Goal: Task Accomplishment & Management: Use online tool/utility

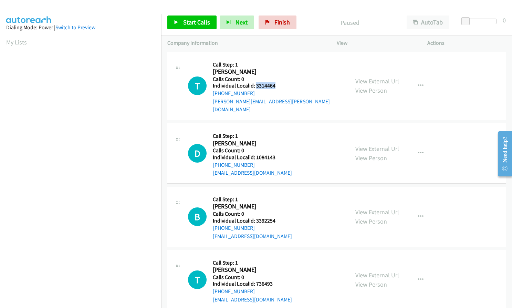
drag, startPoint x: 255, startPoint y: 85, endPoint x: 277, endPoint y: 85, distance: 21.7
click at [277, 85] on div "T Callback Scheduled Call Step: 1 Taber Ligon America/Los_Angeles Calls Count: …" at bounding box center [265, 85] width 155 height 55
copy h5 "3314464"
drag, startPoint x: 256, startPoint y: 148, endPoint x: 274, endPoint y: 148, distance: 18.2
click at [274, 154] on h5 "Individual Localid: 1084143" at bounding box center [252, 157] width 79 height 7
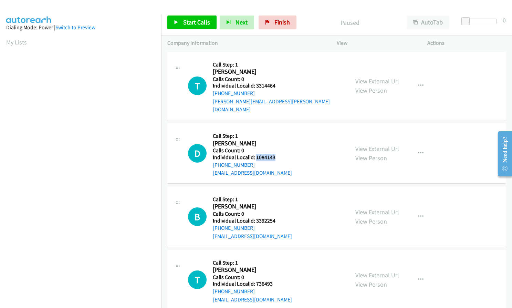
copy h5 "1084143"
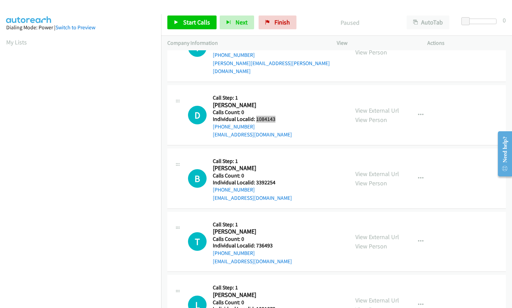
scroll to position [43, 0]
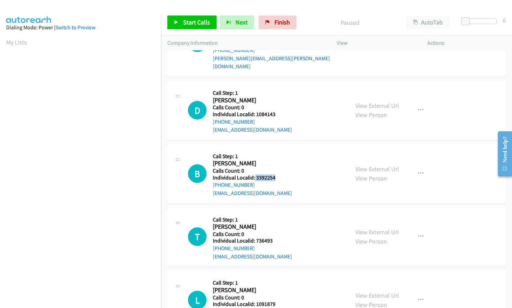
drag, startPoint x: 255, startPoint y: 169, endPoint x: 277, endPoint y: 169, distance: 21.7
click at [277, 169] on div "B Callback Scheduled Call Step: 1 Ben Gray America/Los_Angeles Calls Count: 0 I…" at bounding box center [265, 173] width 155 height 47
copy h5 "3392254"
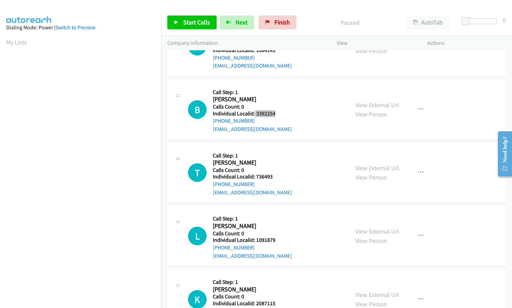
scroll to position [120, 0]
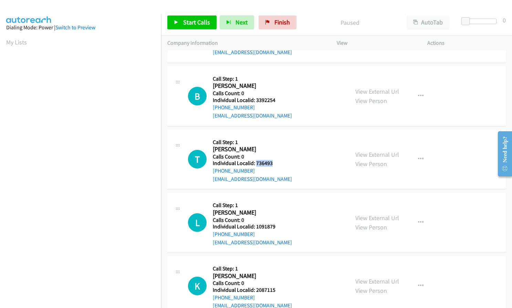
drag, startPoint x: 258, startPoint y: 155, endPoint x: 276, endPoint y: 155, distance: 17.9
click at [276, 155] on div "T Callback Scheduled Call Step: 1 Tyler Bailey America/Los_Angeles Calls Count:…" at bounding box center [265, 159] width 155 height 47
copy h5 "736493"
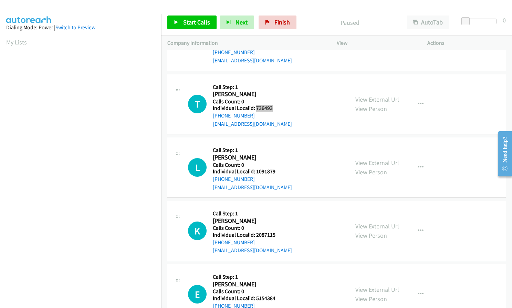
scroll to position [189, 0]
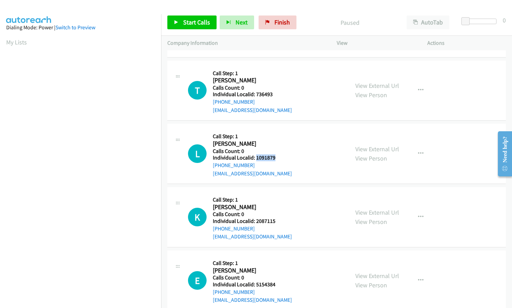
drag, startPoint x: 255, startPoint y: 150, endPoint x: 279, endPoint y: 149, distance: 24.1
click at [279, 149] on div "L Callback Scheduled Call Step: 1 Lars Borg America/Los_Angeles Calls Count: 0 …" at bounding box center [265, 153] width 155 height 47
copy h5 "1091879"
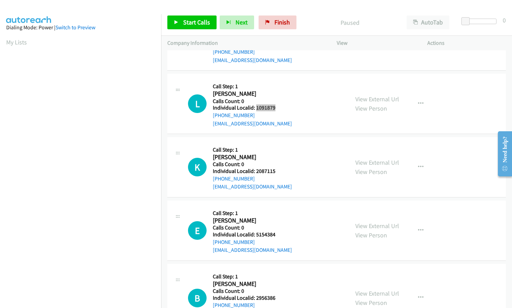
scroll to position [249, 0]
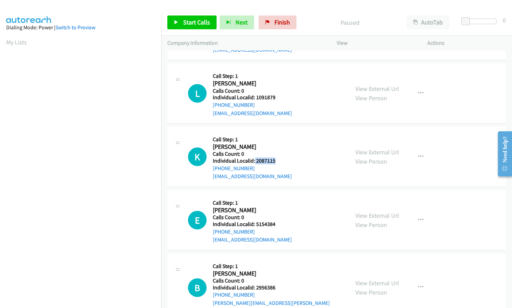
drag, startPoint x: 254, startPoint y: 151, endPoint x: 276, endPoint y: 152, distance: 22.0
click at [276, 152] on div "K Callback Scheduled Call Step: 1 Krzysztof Hila America/New_York Calls Count: …" at bounding box center [265, 156] width 155 height 47
copy h5 "2087115"
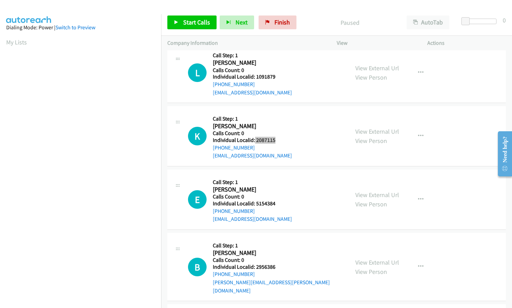
scroll to position [275, 0]
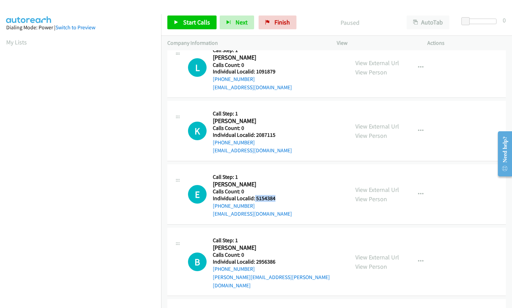
drag, startPoint x: 254, startPoint y: 190, endPoint x: 277, endPoint y: 190, distance: 23.1
click at [277, 190] on div "E Callback Scheduled Call Step: 1 Elsa Willey America/New_York Calls Count: 0 I…" at bounding box center [265, 193] width 155 height 47
copy h5 "5154384"
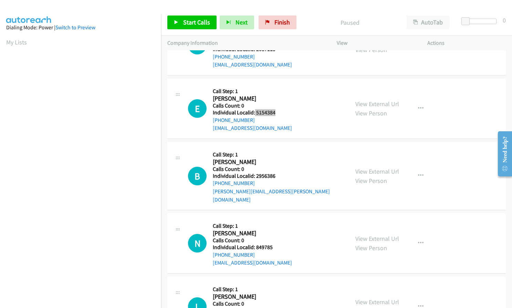
scroll to position [361, 0]
drag, startPoint x: 255, startPoint y: 167, endPoint x: 274, endPoint y: 166, distance: 19.3
click at [275, 166] on div "B Callback Scheduled Call Step: 1 Brandon Koob America/New_York Calls Count: 0 …" at bounding box center [265, 175] width 155 height 55
copy h5 "2956386"
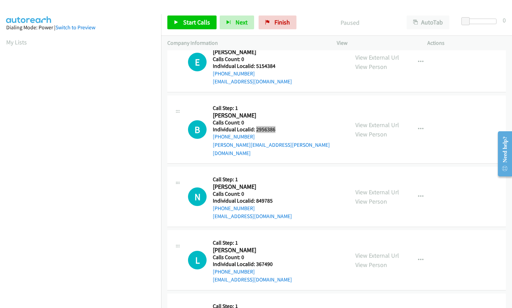
scroll to position [413, 0]
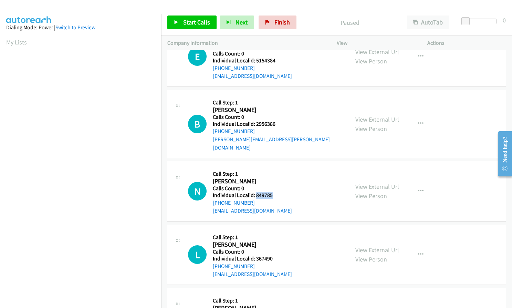
drag, startPoint x: 256, startPoint y: 178, endPoint x: 274, endPoint y: 178, distance: 17.6
click at [274, 192] on h5 "Individual Localid: 849785" at bounding box center [252, 195] width 79 height 7
copy h5 "849785"
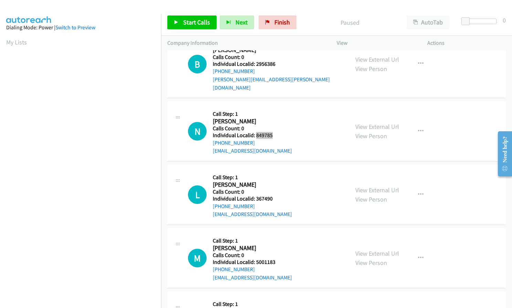
scroll to position [490, 0]
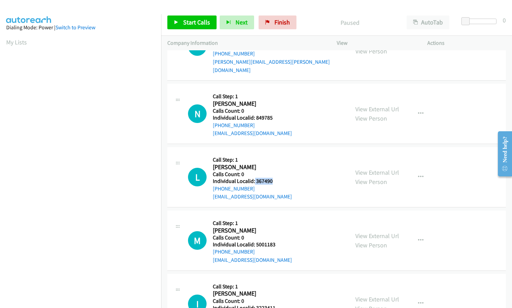
drag, startPoint x: 254, startPoint y: 164, endPoint x: 273, endPoint y: 164, distance: 19.3
click at [273, 178] on h5 "Individual Localid: 367490" at bounding box center [252, 181] width 79 height 7
copy h5 "367490"
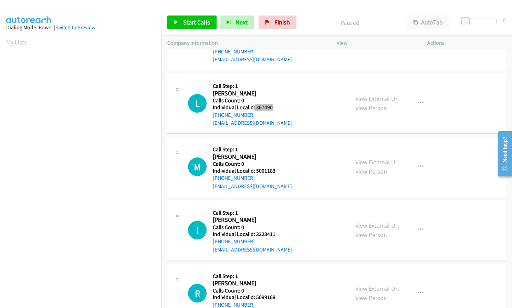
scroll to position [568, 0]
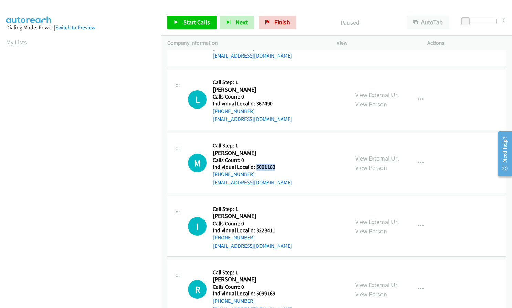
drag, startPoint x: 257, startPoint y: 149, endPoint x: 278, endPoint y: 149, distance: 21.0
click at [278, 149] on div "M Callback Scheduled Call Step: 1 Matt Schulze America/Denver Calls Count: 0 In…" at bounding box center [265, 162] width 155 height 47
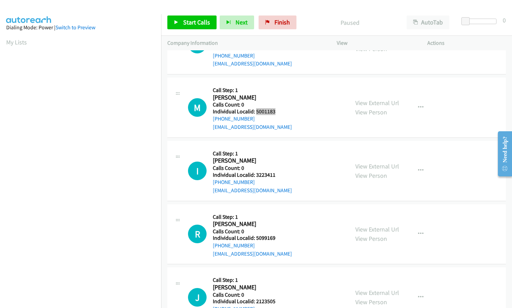
scroll to position [645, 0]
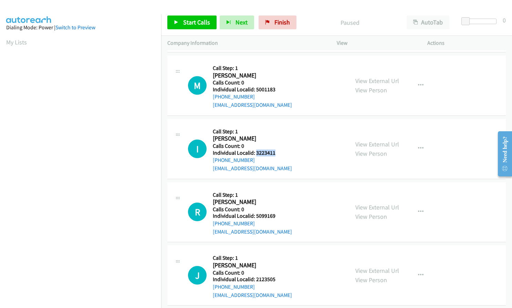
drag, startPoint x: 256, startPoint y: 136, endPoint x: 278, endPoint y: 136, distance: 22.4
click at [278, 136] on div "I Callback Scheduled Call Step: 1 Ian Keighley America/Los_Angeles Calls Count:…" at bounding box center [265, 148] width 155 height 47
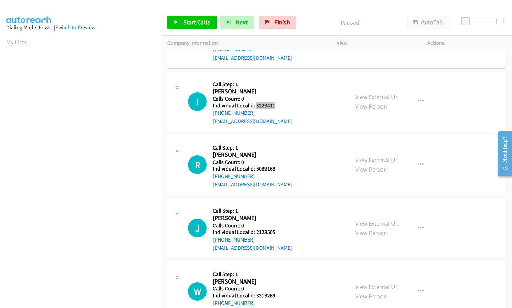
scroll to position [697, 0]
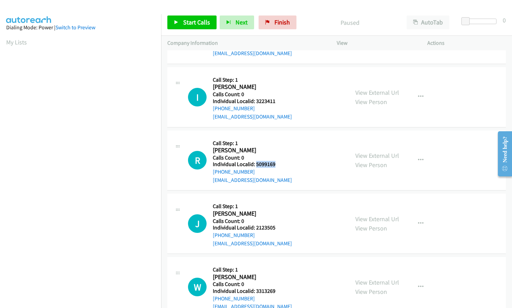
drag, startPoint x: 260, startPoint y: 148, endPoint x: 277, endPoint y: 148, distance: 16.2
click at [277, 148] on div "R Callback Scheduled Call Step: 1 Ryder Mc Grath America/Los_Angeles Calls Coun…" at bounding box center [265, 160] width 155 height 47
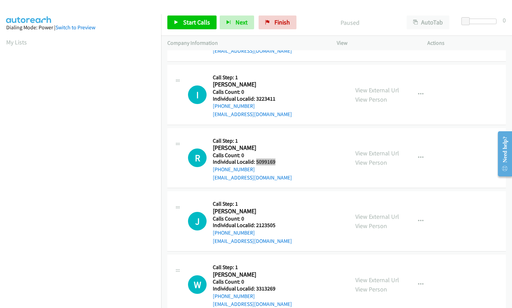
scroll to position [700, 0]
drag, startPoint x: 256, startPoint y: 209, endPoint x: 276, endPoint y: 209, distance: 19.6
click at [278, 209] on div "J Callback Scheduled Call Step: 1 James Hill America/New_York Calls Count: 0 In…" at bounding box center [265, 219] width 155 height 47
drag, startPoint x: 256, startPoint y: 272, endPoint x: 275, endPoint y: 271, distance: 19.3
click at [275, 271] on div "W Callback Scheduled Call Step: 1 William Hampton America/Chicago Calls Count: …" at bounding box center [265, 283] width 155 height 47
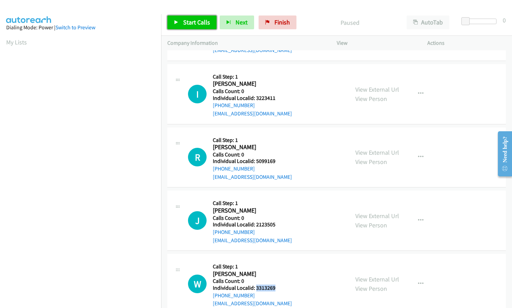
click at [198, 25] on span "Start Calls" at bounding box center [196, 22] width 27 height 8
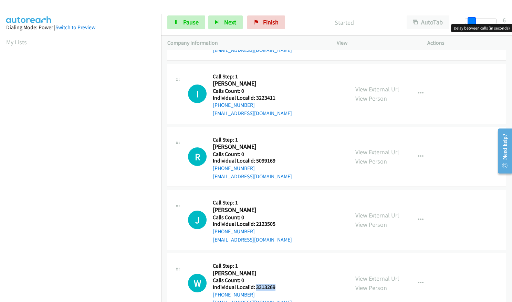
drag, startPoint x: 464, startPoint y: 23, endPoint x: 470, endPoint y: 22, distance: 6.2
click at [470, 22] on span at bounding box center [471, 21] width 8 height 8
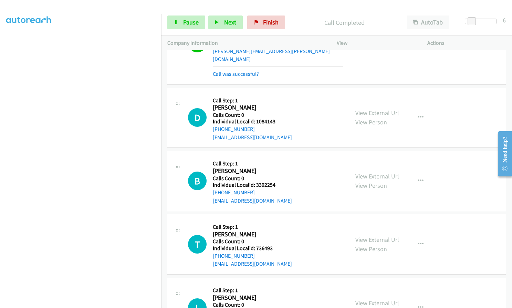
scroll to position [0, 0]
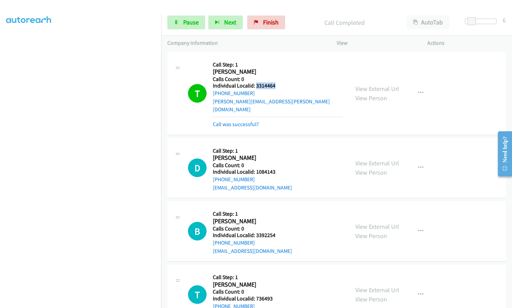
drag, startPoint x: 255, startPoint y: 83, endPoint x: 278, endPoint y: 85, distance: 23.1
click at [278, 85] on div "T Callback Scheduled Call Step: 1 Taber Ligon America/Los_Angeles Calls Count: …" at bounding box center [265, 93] width 155 height 70
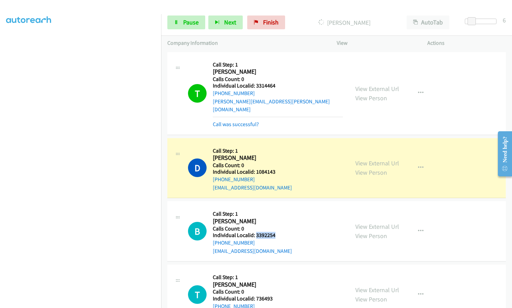
drag, startPoint x: 255, startPoint y: 227, endPoint x: 278, endPoint y: 227, distance: 23.1
click at [278, 227] on div "B Callback Scheduled Call Step: 1 Ben Gray America/Los_Angeles Calls Count: 0 I…" at bounding box center [265, 230] width 155 height 47
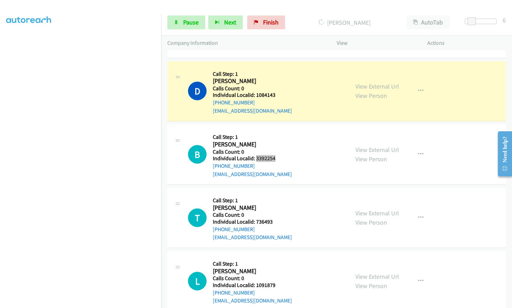
scroll to position [86, 0]
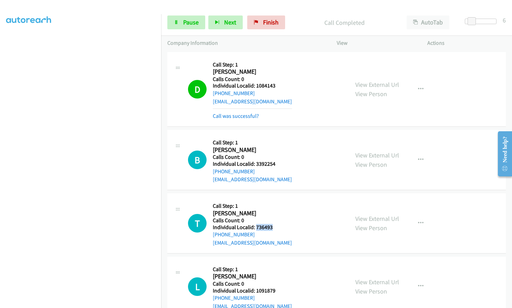
drag, startPoint x: 256, startPoint y: 217, endPoint x: 277, endPoint y: 217, distance: 21.0
click at [277, 217] on div "T Callback Scheduled Call Step: 1 Tyler Bailey America/Los_Angeles Calls Count:…" at bounding box center [265, 222] width 155 height 47
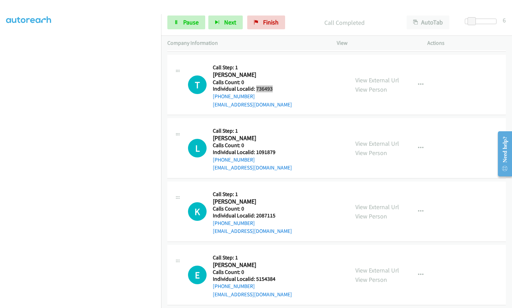
scroll to position [241, 0]
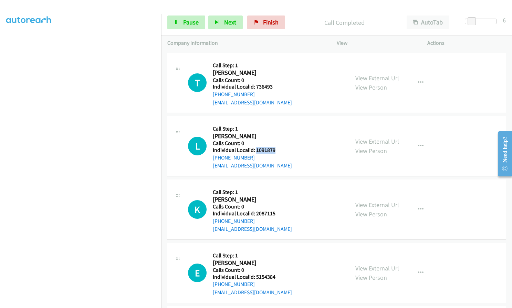
drag, startPoint x: 255, startPoint y: 141, endPoint x: 277, endPoint y: 142, distance: 22.4
click at [277, 142] on div "L Callback Scheduled Call Step: 1 Lars Borg America/Los_Angeles Calls Count: 0 …" at bounding box center [265, 145] width 155 height 47
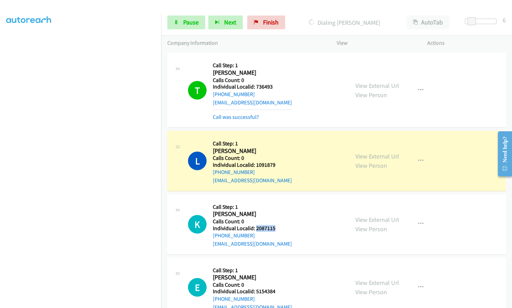
drag, startPoint x: 255, startPoint y: 220, endPoint x: 276, endPoint y: 220, distance: 21.3
click at [276, 220] on div "K Callback Scheduled Call Step: 1 Krzysztof Hila America/New_York Calls Count: …" at bounding box center [265, 223] width 155 height 47
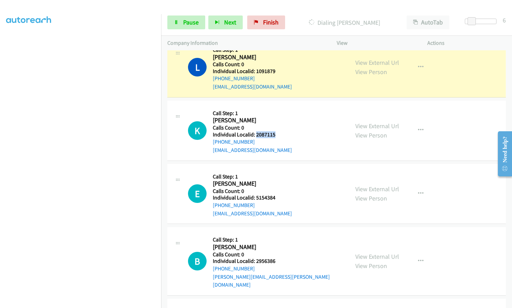
scroll to position [336, 0]
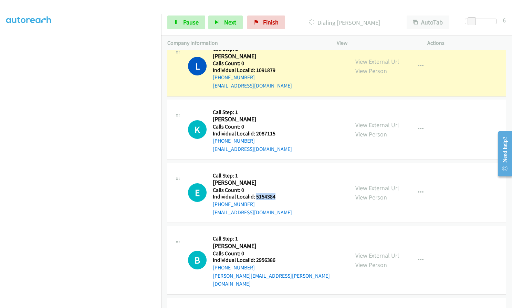
drag, startPoint x: 255, startPoint y: 187, endPoint x: 277, endPoint y: 189, distance: 22.1
click at [277, 189] on div "E Callback Scheduled Call Step: 1 Elsa Willey America/New_York Calls Count: 0 I…" at bounding box center [265, 192] width 155 height 47
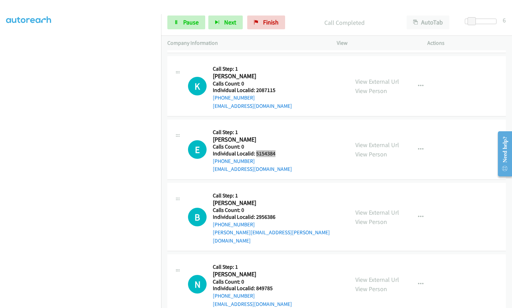
scroll to position [396, 0]
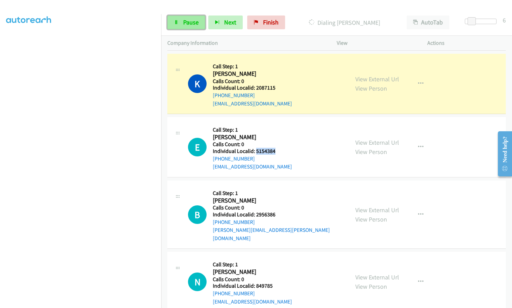
click at [187, 19] on span "Pause" at bounding box center [190, 22] width 15 height 8
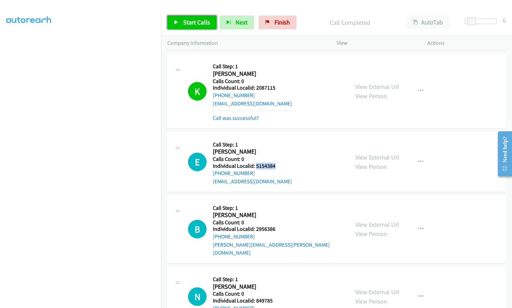
click at [176, 19] on link "Start Calls" at bounding box center [191, 22] width 49 height 14
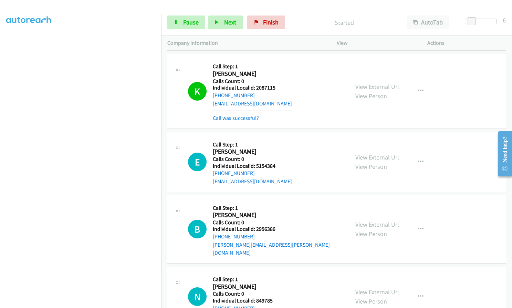
click at [430, 82] on div "View External Url View Person View External Url Email Schedule/Manage Callback …" at bounding box center [397, 91] width 97 height 62
click at [424, 84] on button "button" at bounding box center [420, 91] width 19 height 14
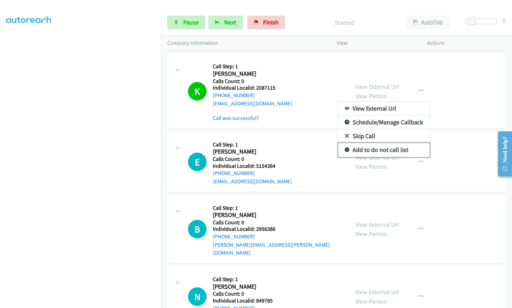
click at [345, 143] on link "Add to do not call list" at bounding box center [384, 150] width 92 height 14
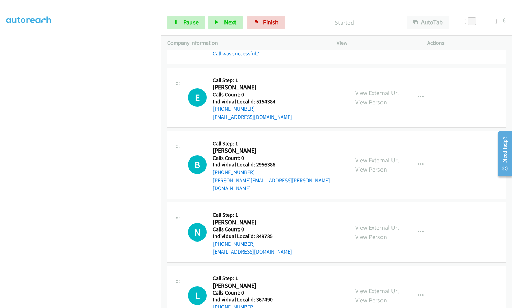
scroll to position [465, 0]
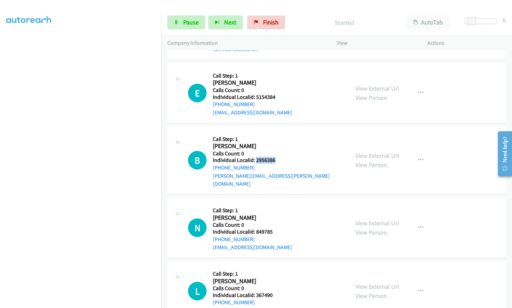
drag, startPoint x: 256, startPoint y: 148, endPoint x: 274, endPoint y: 150, distance: 18.7
click at [274, 150] on div "B Callback Scheduled Call Step: 1 Brandon Koob America/New_York Calls Count: 0 …" at bounding box center [265, 159] width 155 height 55
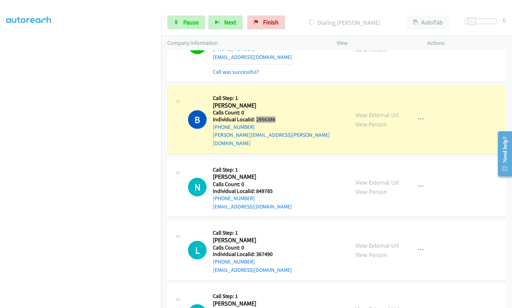
scroll to position [525, 0]
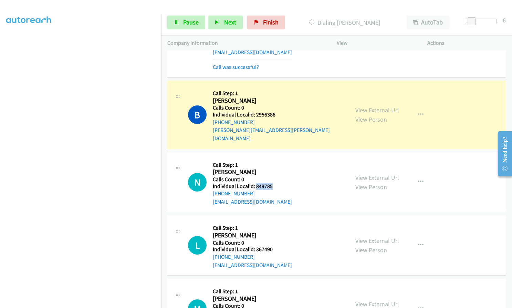
drag, startPoint x: 255, startPoint y: 169, endPoint x: 275, endPoint y: 169, distance: 20.3
click at [275, 169] on div "N Callback Scheduled Call Step: 1 Nicholas Puck America/Los_Angeles Calls Count…" at bounding box center [265, 181] width 155 height 47
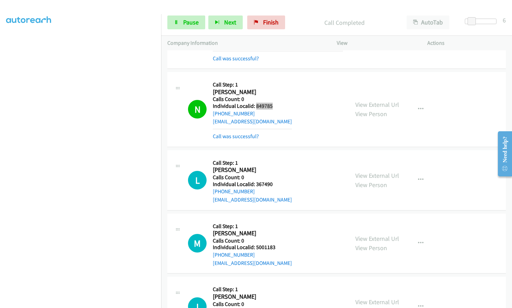
scroll to position [628, 0]
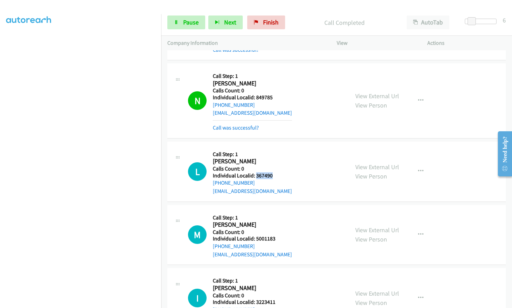
drag, startPoint x: 255, startPoint y: 157, endPoint x: 277, endPoint y: 157, distance: 21.7
click at [277, 157] on div "L Callback Scheduled Call Step: 1 Lonnie Bauer America/Denver Calls Count: 0 In…" at bounding box center [265, 171] width 155 height 47
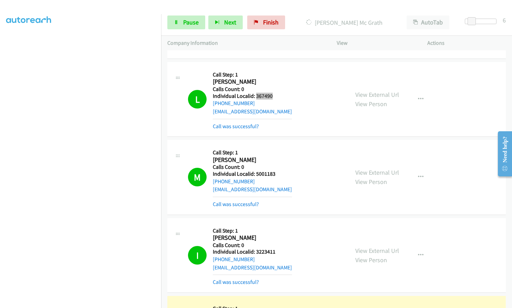
scroll to position [714, 0]
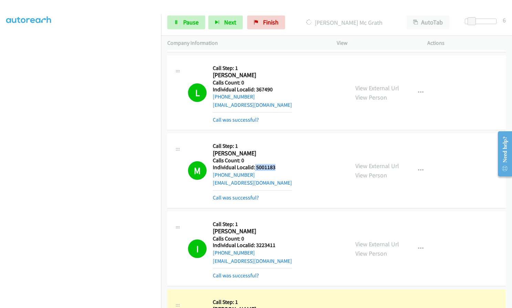
drag, startPoint x: 254, startPoint y: 150, endPoint x: 278, endPoint y: 150, distance: 24.1
click at [278, 150] on div "M Callback Scheduled Call Step: 1 Matt Schulze America/Denver Calls Count: 0 In…" at bounding box center [265, 170] width 155 height 62
drag, startPoint x: 258, startPoint y: 229, endPoint x: 272, endPoint y: 230, distance: 13.4
click at [275, 229] on div "I Callback Scheduled Call Step: 1 Ian Keighley America/Los_Angeles Calls Count:…" at bounding box center [265, 248] width 155 height 62
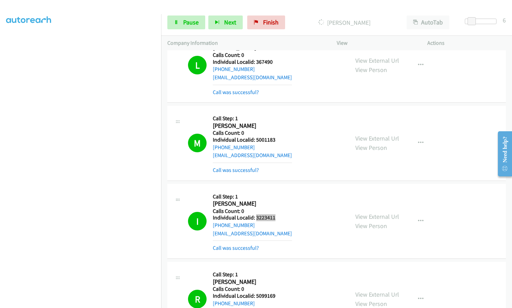
scroll to position [826, 0]
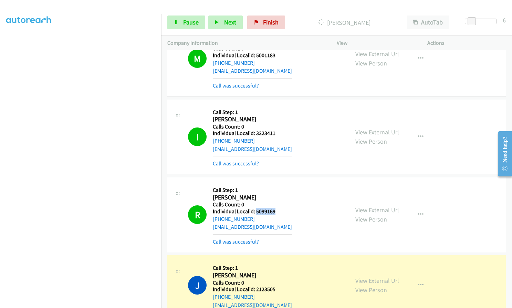
drag, startPoint x: 263, startPoint y: 194, endPoint x: 276, endPoint y: 194, distance: 13.4
click at [276, 194] on div "R Callback Scheduled Call Step: 1 Ryder Mc Grath America/Los_Angeles Calls Coun…" at bounding box center [265, 214] width 155 height 62
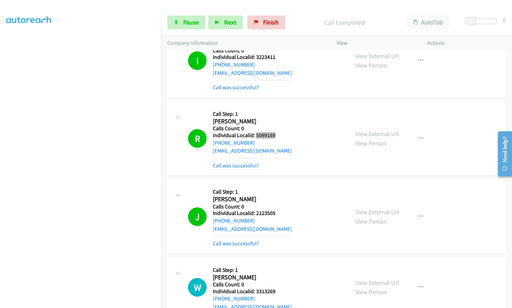
scroll to position [903, 0]
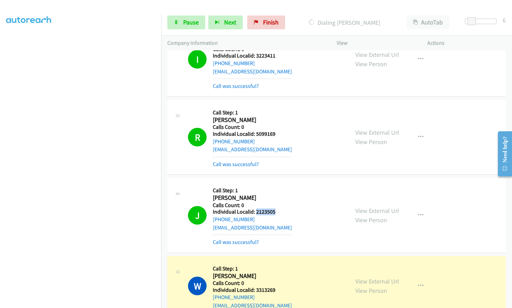
drag, startPoint x: 255, startPoint y: 195, endPoint x: 276, endPoint y: 194, distance: 21.0
click at [276, 194] on div "J Callback Scheduled Call Step: 1 James Hill America/New_York Calls Count: 0 In…" at bounding box center [265, 215] width 155 height 62
click at [179, 20] on link "Pause" at bounding box center [186, 22] width 38 height 14
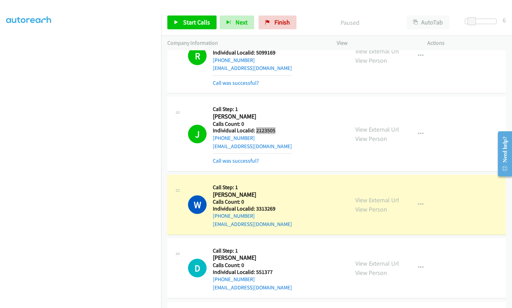
scroll to position [1007, 0]
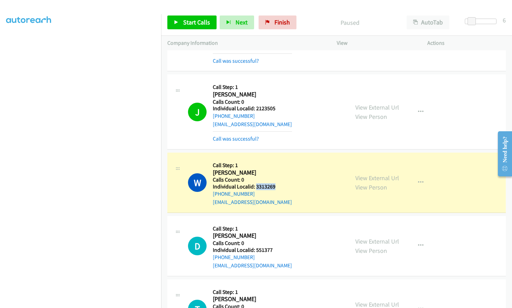
drag, startPoint x: 258, startPoint y: 171, endPoint x: 275, endPoint y: 170, distance: 16.5
click at [275, 170] on div "W Callback Scheduled Call Step: 1 William Hampton America/Chicago Calls Count: …" at bounding box center [265, 182] width 155 height 47
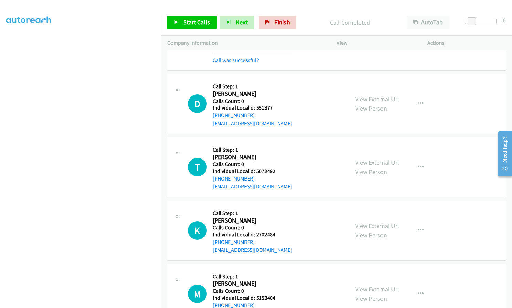
scroll to position [1161, 0]
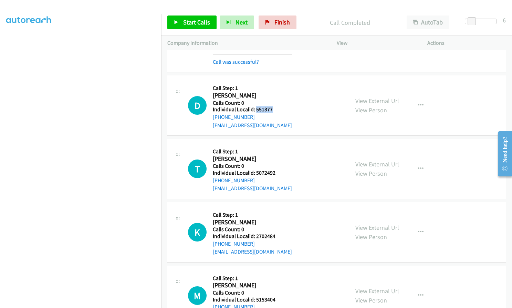
drag, startPoint x: 255, startPoint y: 93, endPoint x: 275, endPoint y: 93, distance: 20.3
click at [275, 93] on div "D Callback Scheduled Call Step: 1 Daniel Sanders America/Chicago Calls Count: 0…" at bounding box center [265, 105] width 155 height 47
drag, startPoint x: 255, startPoint y: 155, endPoint x: 279, endPoint y: 155, distance: 24.1
click at [279, 155] on div "T Callback Scheduled Call Step: 1 Thomas White America/Los_Angeles Calls Count:…" at bounding box center [265, 168] width 155 height 47
drag, startPoint x: 260, startPoint y: 221, endPoint x: 276, endPoint y: 221, distance: 15.8
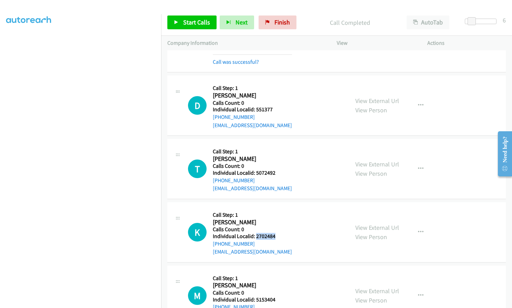
click at [276, 221] on div "K Callback Scheduled Call Step: 1 Kathleen Woods America/New_York Calls Count: …" at bounding box center [265, 231] width 155 height 47
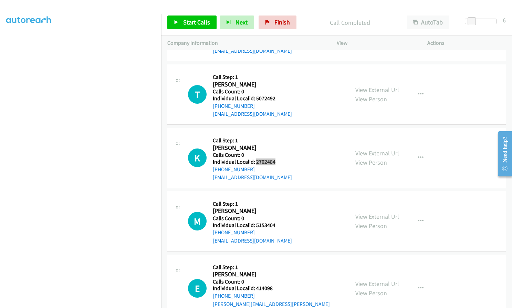
scroll to position [1239, 0]
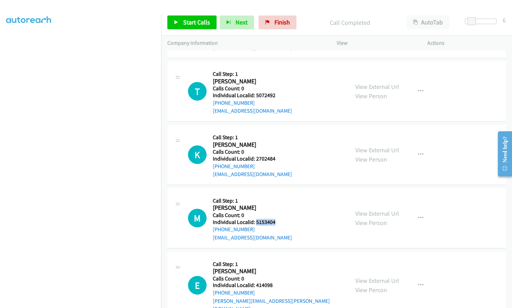
drag, startPoint x: 255, startPoint y: 204, endPoint x: 276, endPoint y: 204, distance: 21.7
click at [276, 204] on div "M Callback Scheduled Call Step: 1 Malek Abushhiwa America/Los_Angeles Calls Cou…" at bounding box center [265, 217] width 155 height 47
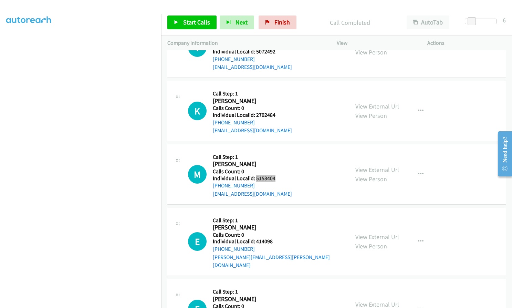
scroll to position [1290, 0]
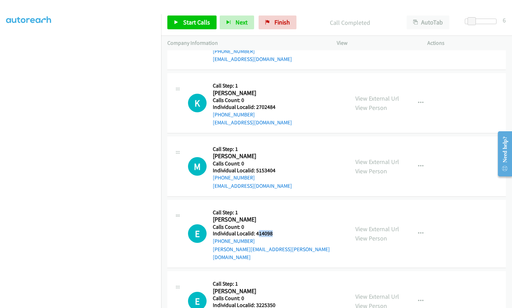
drag, startPoint x: 257, startPoint y: 216, endPoint x: 273, endPoint y: 216, distance: 16.5
click at [273, 216] on div "E Callback Scheduled Call Step: 1 Eli Podgurski America/New_York Calls Count: 0…" at bounding box center [265, 233] width 155 height 55
click at [263, 223] on h5 "Calls Count: 0" at bounding box center [278, 226] width 130 height 7
drag, startPoint x: 256, startPoint y: 217, endPoint x: 277, endPoint y: 217, distance: 21.3
click at [277, 217] on div "E Callback Scheduled Call Step: 1 Eli Podgurski America/New_York Calls Count: 0…" at bounding box center [265, 233] width 155 height 55
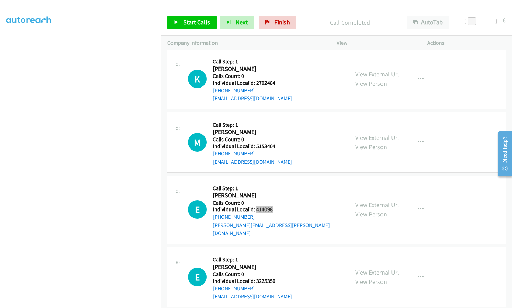
scroll to position [1402, 0]
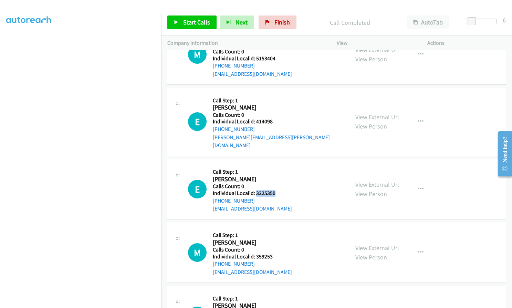
drag, startPoint x: 257, startPoint y: 168, endPoint x: 281, endPoint y: 168, distance: 24.1
click at [281, 168] on div "E Callback Scheduled Call Step: 1 Eric Gates America/Chicago Calls Count: 0 Ind…" at bounding box center [265, 188] width 155 height 47
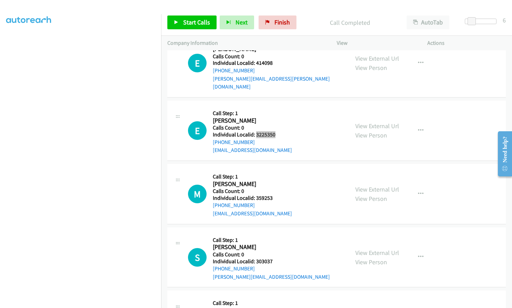
scroll to position [1488, 0]
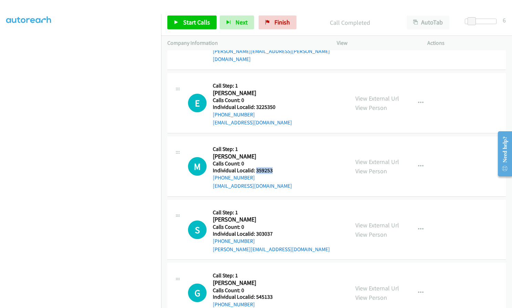
drag, startPoint x: 265, startPoint y: 146, endPoint x: 275, endPoint y: 146, distance: 10.0
click at [277, 146] on div "M Callback Scheduled Call Step: 1 Matthew Cowger America/New_York Calls Count: …" at bounding box center [265, 165] width 155 height 47
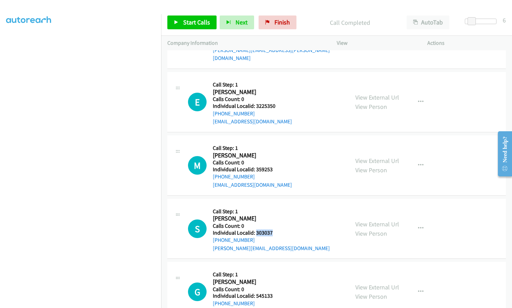
drag, startPoint x: 256, startPoint y: 209, endPoint x: 284, endPoint y: 209, distance: 27.9
click at [284, 209] on div "S Callback Scheduled Call Step: 1 Stephen Petersen America/New_York Calls Count…" at bounding box center [265, 228] width 155 height 47
drag, startPoint x: 255, startPoint y: 272, endPoint x: 275, endPoint y: 271, distance: 20.6
click at [275, 271] on div "G Callback Scheduled Call Step: 1 Gary Wright America/New_York Calls Count: 0 I…" at bounding box center [265, 291] width 155 height 47
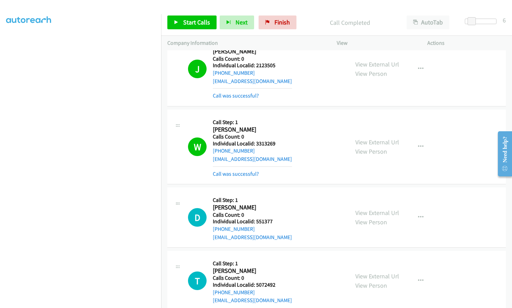
scroll to position [1042, 0]
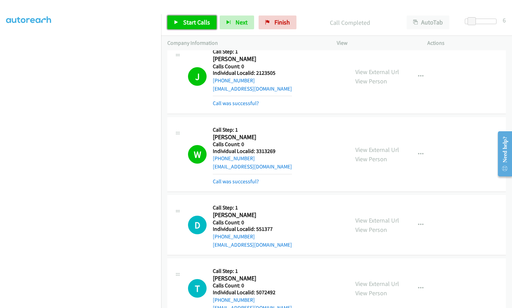
click at [202, 25] on span "Start Calls" at bounding box center [196, 22] width 27 height 8
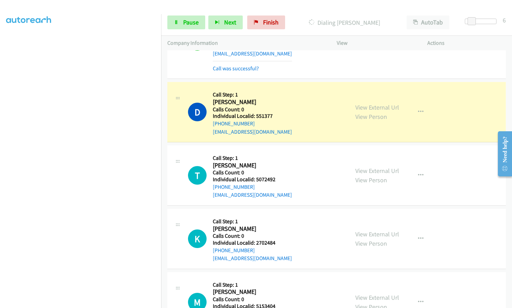
scroll to position [1162, 0]
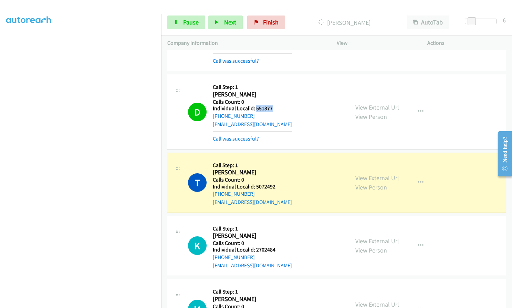
drag, startPoint x: 257, startPoint y: 92, endPoint x: 271, endPoint y: 92, distance: 14.5
click at [271, 105] on h5 "Individual Localid: 551377" at bounding box center [252, 108] width 79 height 7
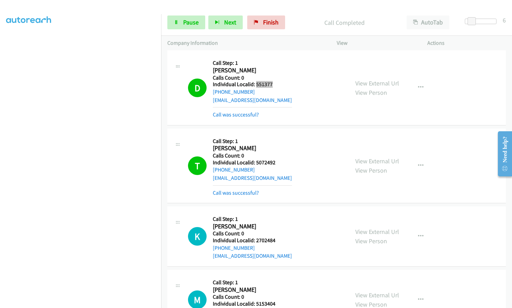
scroll to position [1188, 0]
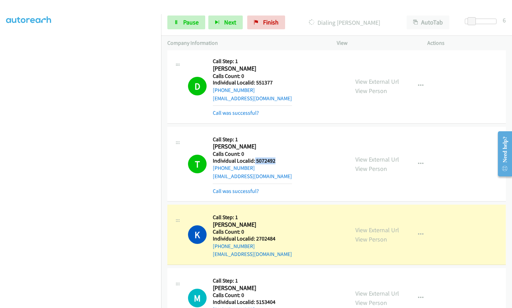
drag, startPoint x: 254, startPoint y: 144, endPoint x: 274, endPoint y: 144, distance: 20.0
click at [274, 157] on h5 "Individual Localid: 5072492" at bounding box center [252, 160] width 79 height 7
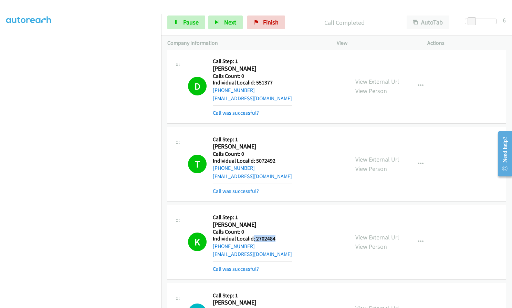
drag, startPoint x: 253, startPoint y: 222, endPoint x: 275, endPoint y: 222, distance: 22.0
click at [275, 222] on div "K Callback Scheduled Call Step: 1 Kathleen Woods America/New_York Calls Count: …" at bounding box center [265, 242] width 155 height 62
drag, startPoint x: 314, startPoint y: 199, endPoint x: 303, endPoint y: 203, distance: 11.8
click at [313, 211] on div "K Callback Scheduled Call Step: 1 Kathleen Woods America/New_York Calls Count: …" at bounding box center [265, 242] width 155 height 62
drag, startPoint x: 254, startPoint y: 222, endPoint x: 280, endPoint y: 225, distance: 26.7
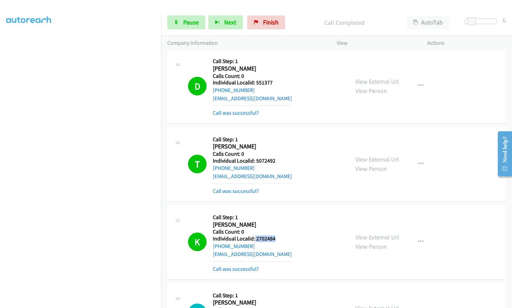
click at [280, 225] on div "K Callback Scheduled Call Step: 1 Kathleen Woods America/New_York Calls Count: …" at bounding box center [265, 242] width 155 height 62
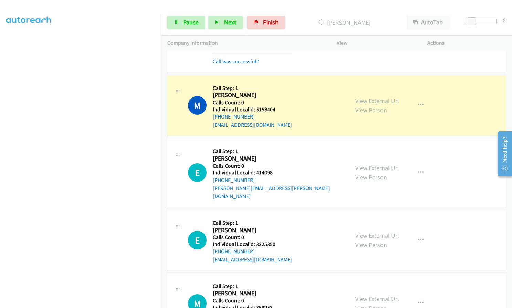
scroll to position [1412, 0]
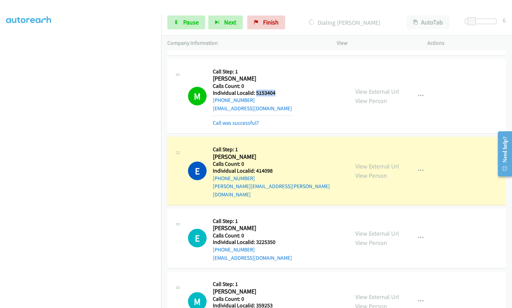
drag, startPoint x: 255, startPoint y: 76, endPoint x: 277, endPoint y: 75, distance: 21.4
click at [277, 75] on div "M Callback Scheduled Call Step: 1 Malek Abushhiwa America/Los_Angeles Calls Cou…" at bounding box center [265, 96] width 155 height 62
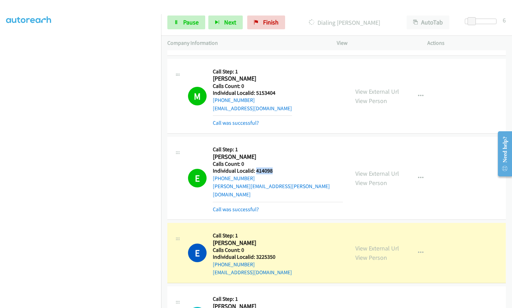
drag, startPoint x: 255, startPoint y: 153, endPoint x: 273, endPoint y: 153, distance: 17.6
click at [274, 153] on div "E Callback Scheduled Call Step: 1 Eli Podgurski America/New_York Calls Count: 0…" at bounding box center [265, 178] width 155 height 70
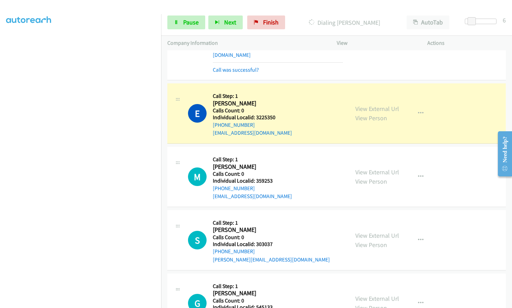
scroll to position [1593, 0]
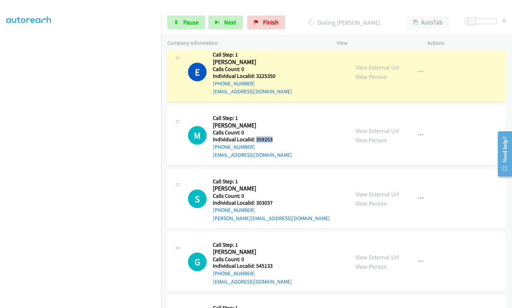
drag, startPoint x: 255, startPoint y: 115, endPoint x: 273, endPoint y: 115, distance: 18.6
click at [273, 115] on div "M Callback Scheduled Call Step: 1 Matthew Cowger America/New_York Calls Count: …" at bounding box center [265, 134] width 155 height 47
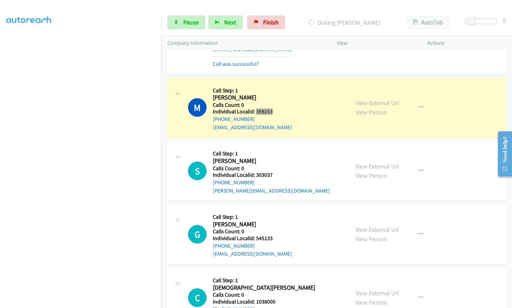
scroll to position [1746, 0]
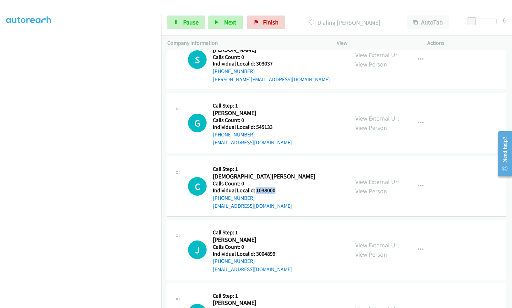
drag, startPoint x: 258, startPoint y: 167, endPoint x: 283, endPoint y: 167, distance: 24.4
click at [283, 167] on div "C Callback Scheduled Call Step: 1 Christian Prida America/Chicago Calls Count: …" at bounding box center [265, 185] width 155 height 47
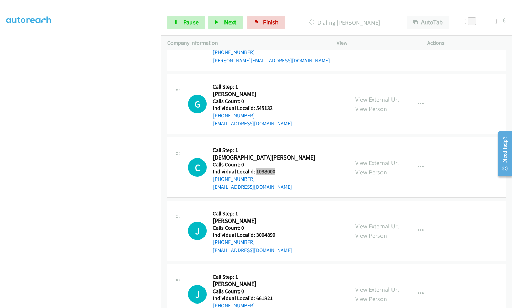
scroll to position [1789, 0]
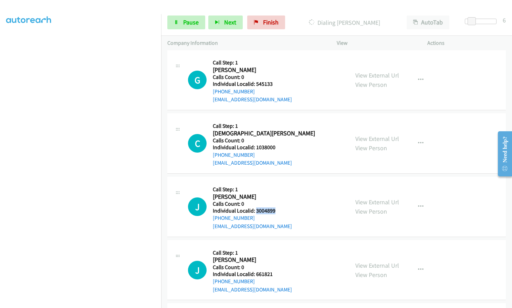
drag, startPoint x: 259, startPoint y: 185, endPoint x: 284, endPoint y: 185, distance: 24.4
click at [284, 185] on div "J Callback Scheduled Call Step: 1 Jeffrey Williamson America/New_York Calls Cou…" at bounding box center [265, 206] width 155 height 47
drag, startPoint x: 256, startPoint y: 249, endPoint x: 276, endPoint y: 247, distance: 20.3
click at [276, 247] on div "J Callback Scheduled Call Step: 1 Joe Lanza America/New_York Calls Count: 0 Ind…" at bounding box center [265, 269] width 155 height 47
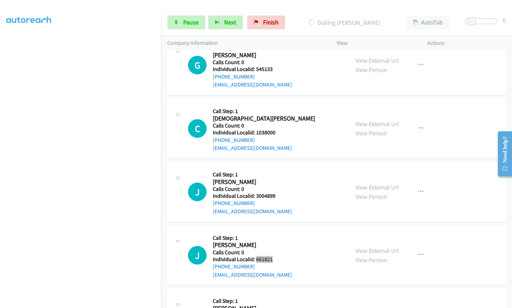
scroll to position [1832, 0]
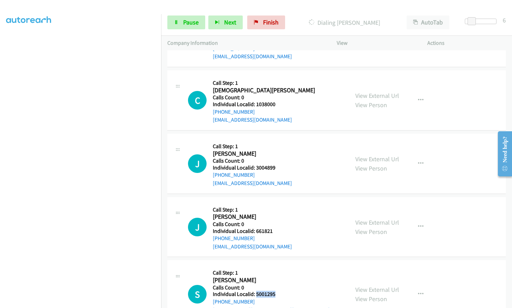
drag, startPoint x: 256, startPoint y: 271, endPoint x: 273, endPoint y: 269, distance: 17.6
click at [273, 290] on h5 "Individual Localid: 5001295" at bounding box center [278, 293] width 130 height 7
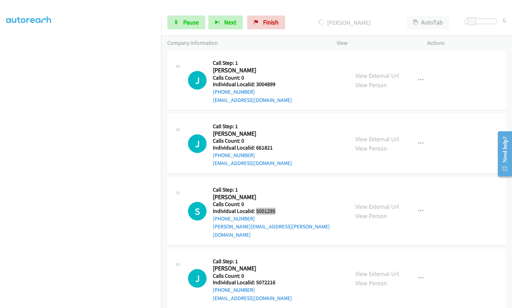
scroll to position [1959, 0]
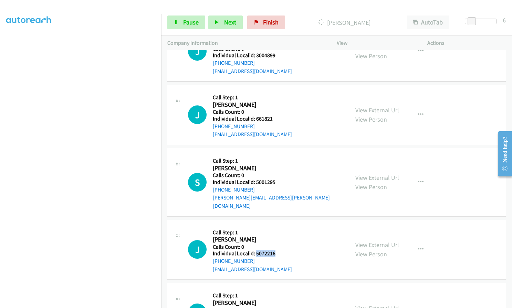
drag, startPoint x: 256, startPoint y: 220, endPoint x: 277, endPoint y: 220, distance: 21.3
click at [277, 250] on h5 "Individual Localid: 5072216" at bounding box center [252, 253] width 79 height 7
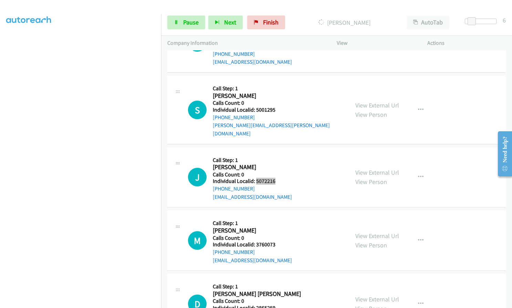
scroll to position [2036, 0]
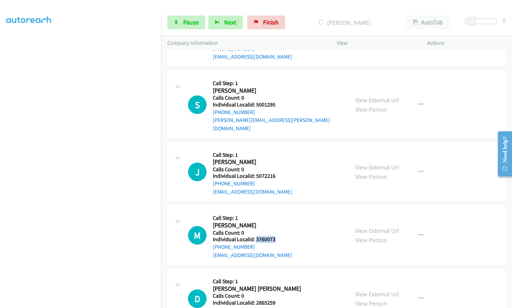
drag, startPoint x: 256, startPoint y: 204, endPoint x: 278, endPoint y: 205, distance: 21.4
click at [278, 211] on div "M Callback Scheduled Call Step: 1 Mason Baker America/New_York Calls Count: 0 I…" at bounding box center [265, 234] width 155 height 47
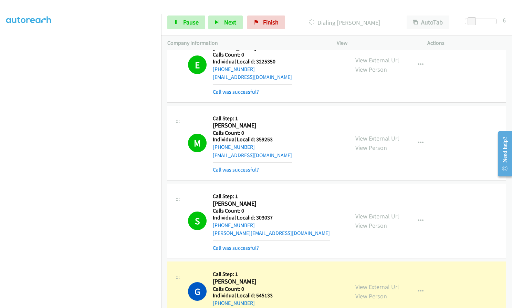
scroll to position [1604, 0]
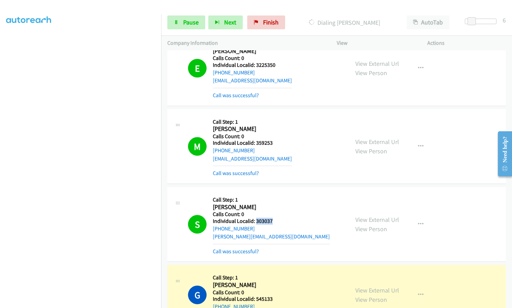
drag, startPoint x: 256, startPoint y: 196, endPoint x: 275, endPoint y: 196, distance: 18.6
click at [278, 217] on h5 "Individual Localid: 303037" at bounding box center [271, 220] width 117 height 7
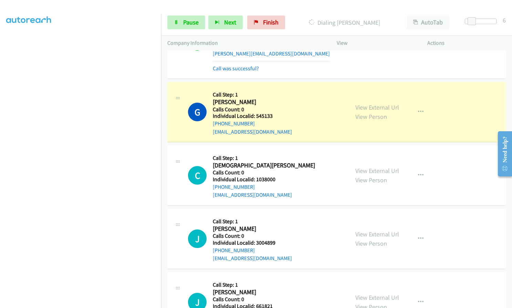
scroll to position [1784, 0]
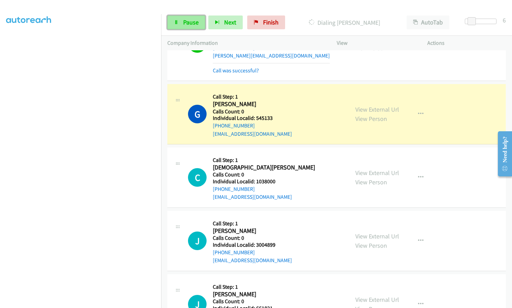
click at [184, 25] on span "Pause" at bounding box center [190, 22] width 15 height 8
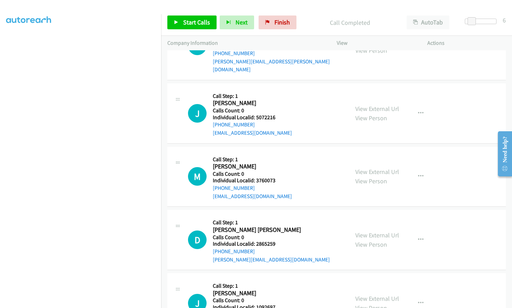
scroll to position [2127, 0]
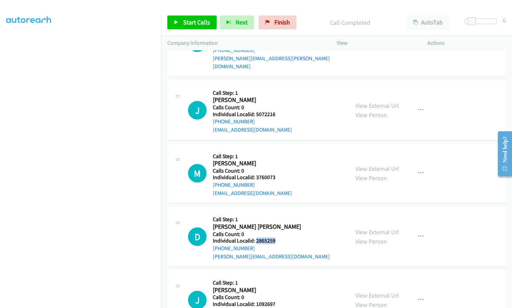
drag, startPoint x: 255, startPoint y: 207, endPoint x: 277, endPoint y: 208, distance: 22.0
click at [277, 237] on h5 "Individual Localid: 2865259" at bounding box center [271, 240] width 117 height 7
drag, startPoint x: 254, startPoint y: 270, endPoint x: 278, endPoint y: 270, distance: 23.4
click at [278, 276] on div "J Callback Scheduled Call Step: 1 John Frischholz America/New_York Calls Count:…" at bounding box center [265, 299] width 155 height 47
click at [190, 23] on span "Start Calls" at bounding box center [196, 22] width 27 height 8
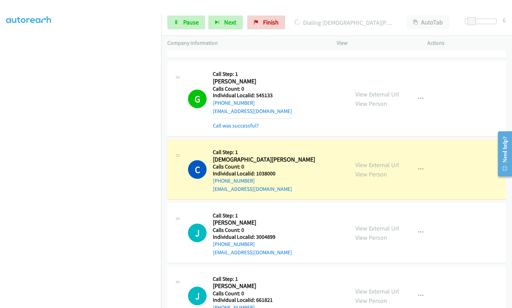
scroll to position [1809, 0]
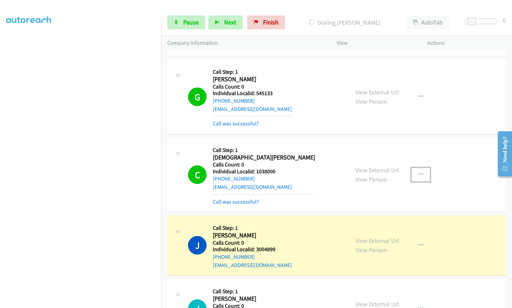
click at [418, 168] on button "button" at bounding box center [420, 175] width 19 height 14
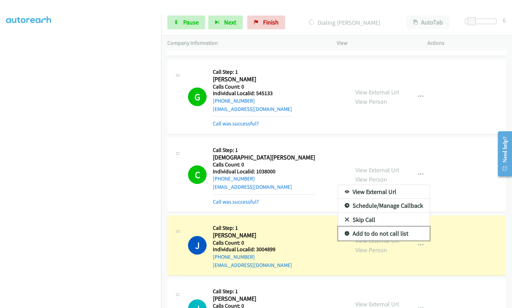
click at [344, 231] on icon at bounding box center [346, 233] width 5 height 5
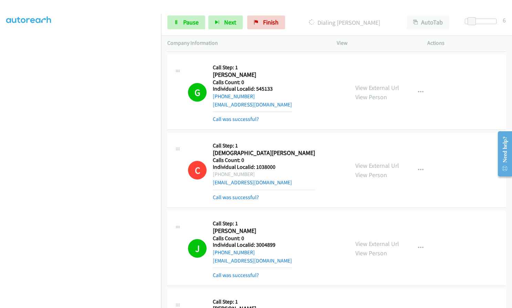
scroll to position [1826, 0]
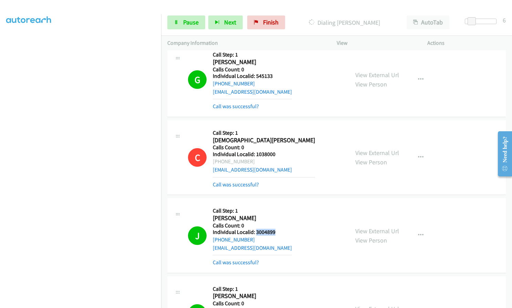
drag, startPoint x: 256, startPoint y: 208, endPoint x: 276, endPoint y: 207, distance: 20.3
click at [276, 228] on h5 "Individual Localid: 3004899" at bounding box center [252, 231] width 79 height 7
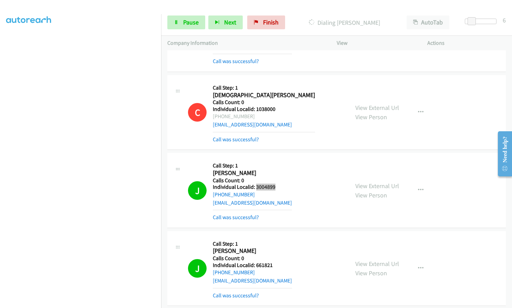
scroll to position [1981, 0]
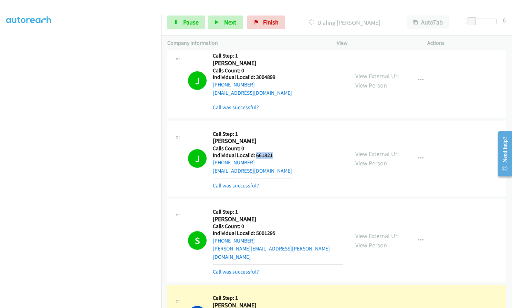
drag, startPoint x: 256, startPoint y: 131, endPoint x: 274, endPoint y: 131, distance: 17.9
click at [274, 131] on div "J Callback Scheduled Call Step: 1 Joe Lanza America/New_York Calls Count: 0 Ind…" at bounding box center [265, 158] width 155 height 62
drag, startPoint x: 256, startPoint y: 208, endPoint x: 279, endPoint y: 208, distance: 23.4
click at [279, 208] on div "S Callback Scheduled Call Step: 1 Sean Shedlarski America/New_York Calls Count:…" at bounding box center [265, 240] width 155 height 70
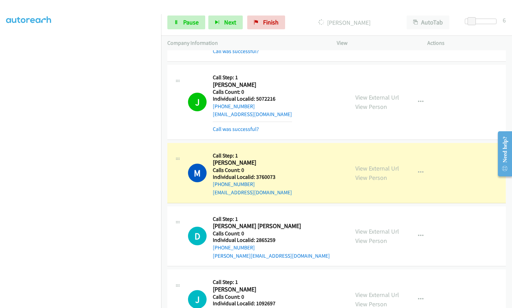
scroll to position [2205, 0]
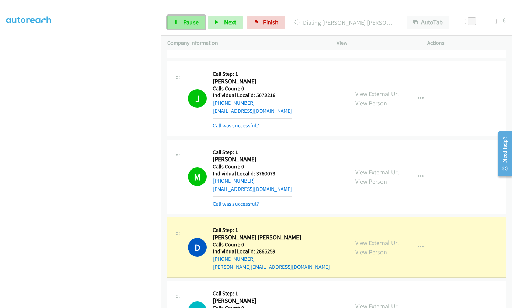
click at [199, 24] on link "Pause" at bounding box center [186, 22] width 38 height 14
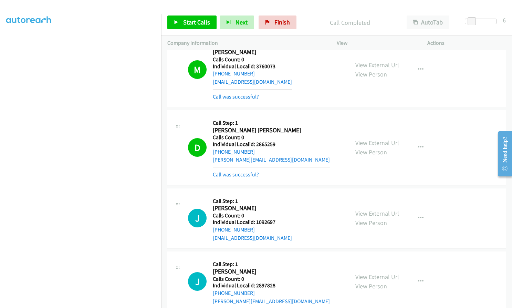
scroll to position [2334, 0]
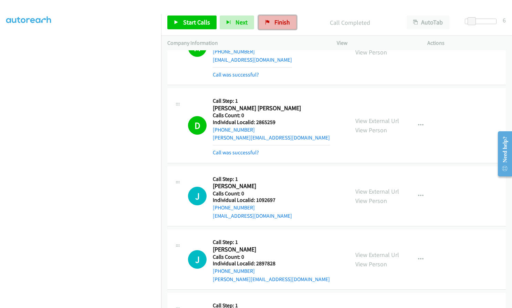
drag, startPoint x: 285, startPoint y: 18, endPoint x: 289, endPoint y: 23, distance: 6.7
click at [285, 18] on link "Finish" at bounding box center [277, 22] width 38 height 14
